Goal: Transaction & Acquisition: Book appointment/travel/reservation

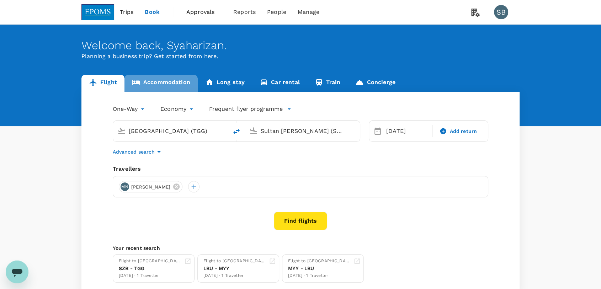
click at [155, 84] on link "Accommodation" at bounding box center [161, 83] width 73 height 17
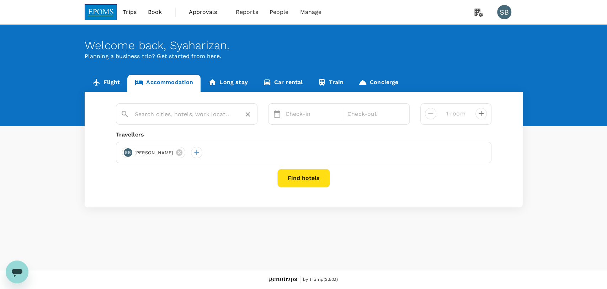
click at [168, 116] on input "text" at bounding box center [184, 114] width 98 height 11
paste input "[GEOGRAPHIC_DATA]"
type input "[GEOGRAPHIC_DATA]"
paste input "[GEOGRAPHIC_DATA]"
click at [171, 133] on div "[GEOGRAPHIC_DATA]" at bounding box center [191, 136] width 125 height 7
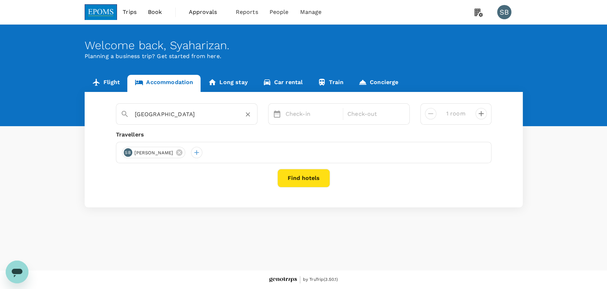
type input "[GEOGRAPHIC_DATA]"
click at [304, 110] on p "Check-in" at bounding box center [312, 114] width 53 height 9
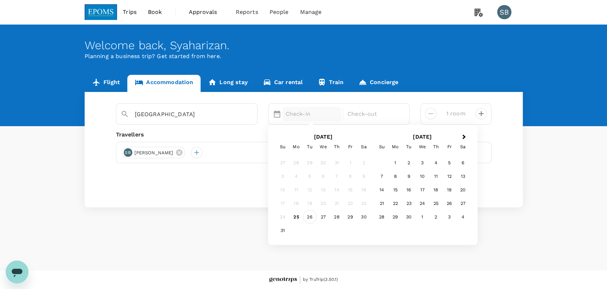
click at [315, 217] on div "26" at bounding box center [310, 217] width 14 height 14
click at [322, 217] on div "27" at bounding box center [324, 217] width 14 height 14
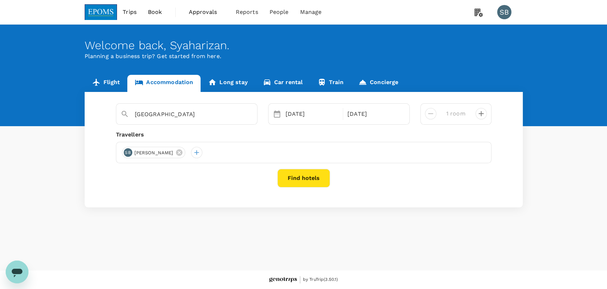
click at [321, 183] on button "Find hotels" at bounding box center [304, 178] width 53 height 19
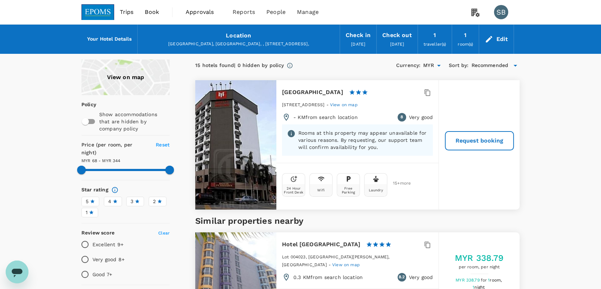
type input "344.43"
click at [498, 141] on button "Request booking" at bounding box center [480, 140] width 68 height 19
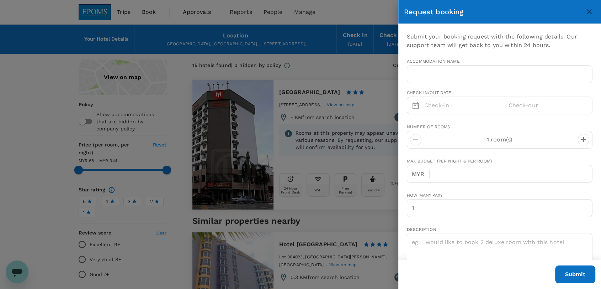
type input "[GEOGRAPHIC_DATA]"
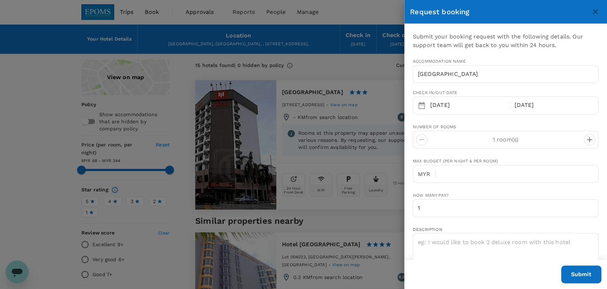
type input "60"
type input "132278411"
type input "[EMAIL_ADDRESS][DOMAIN_NAME]"
click at [596, 12] on icon "close" at bounding box center [595, 11] width 5 height 5
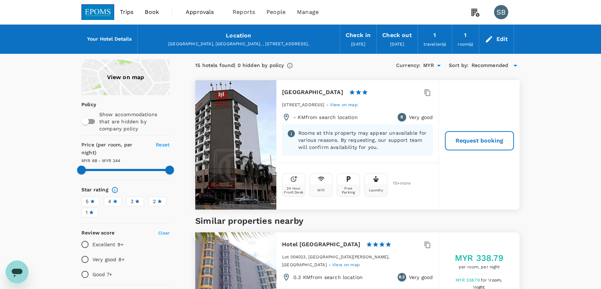
type input "344.43"
